Goal: Navigation & Orientation: Find specific page/section

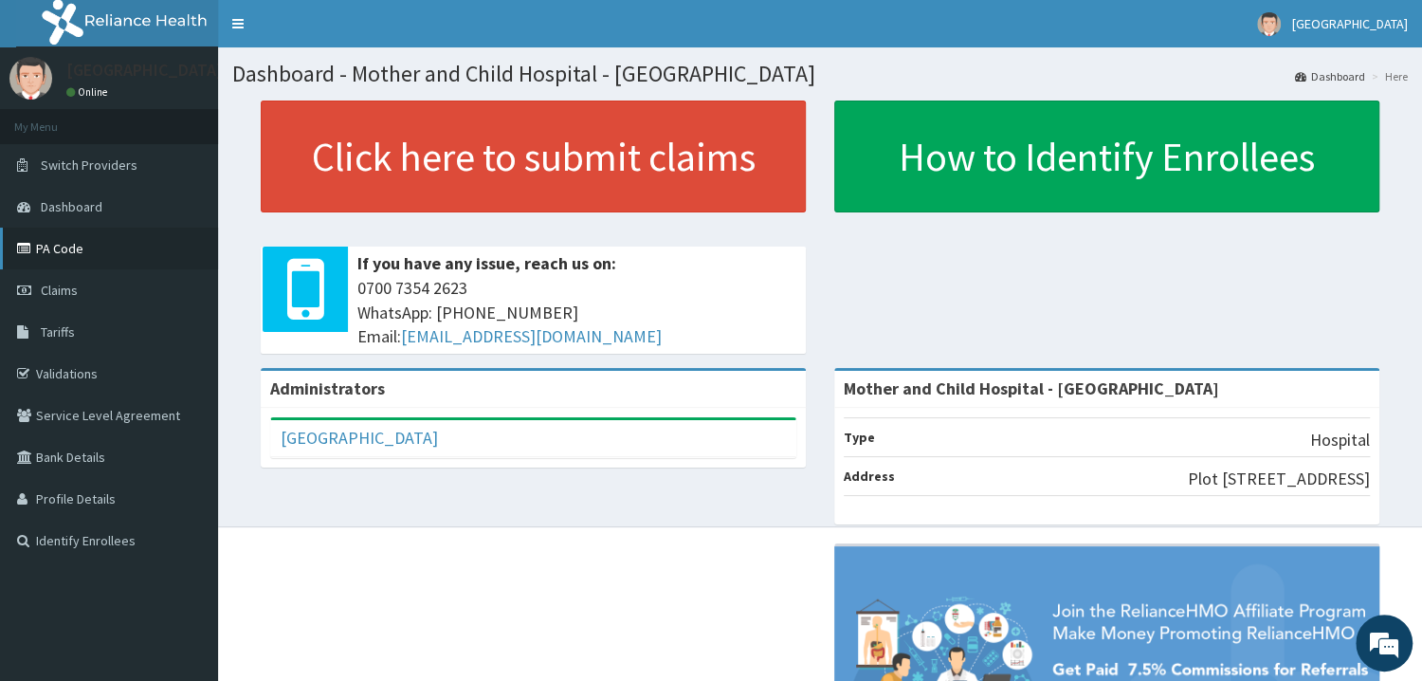
click at [76, 245] on link "PA Code" at bounding box center [109, 248] width 218 height 42
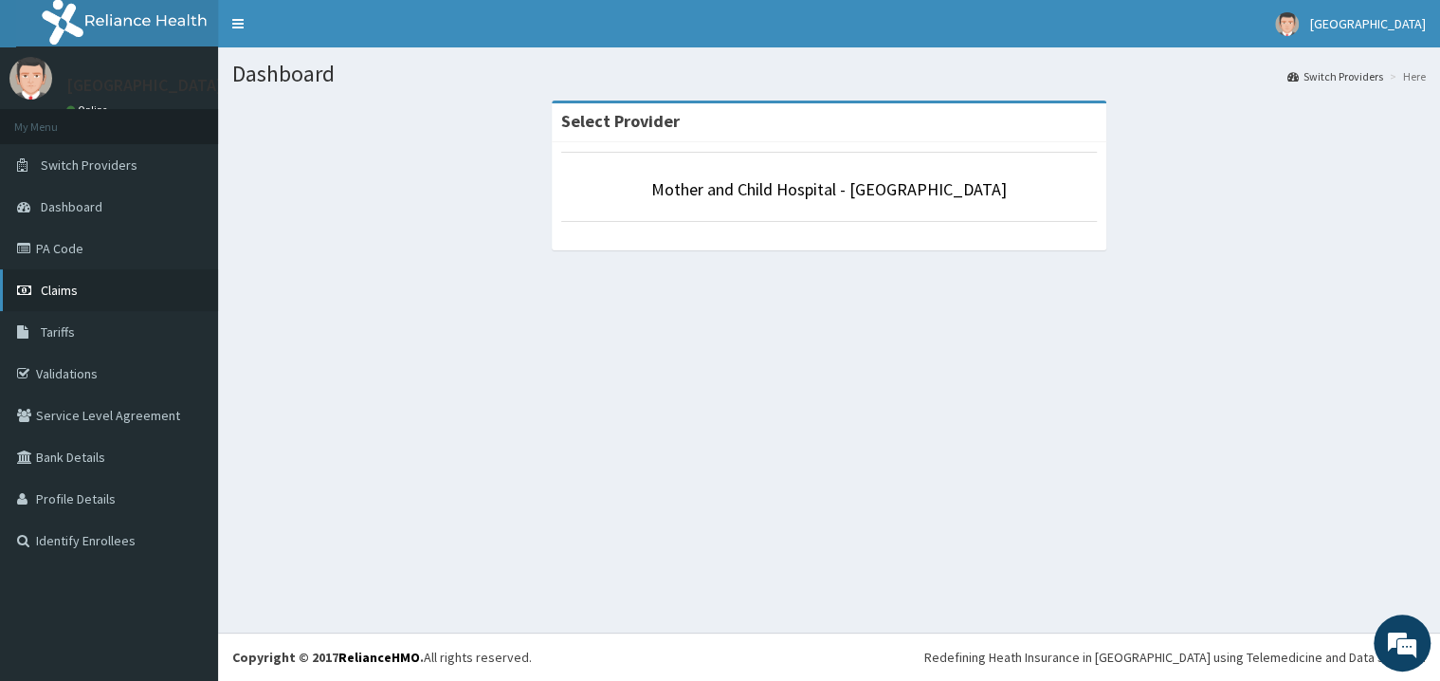
click at [64, 290] on span "Claims" at bounding box center [59, 290] width 37 height 17
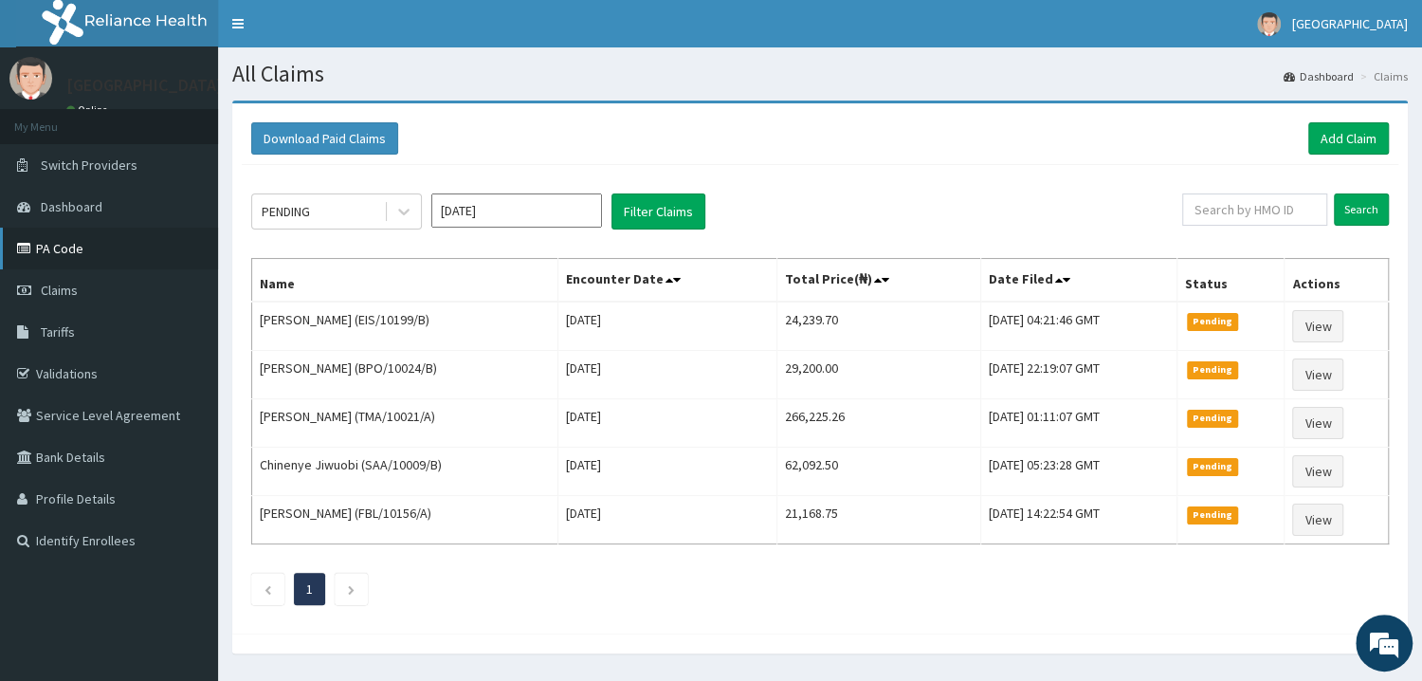
click at [67, 236] on link "PA Code" at bounding box center [109, 248] width 218 height 42
